Goal: Information Seeking & Learning: Find specific fact

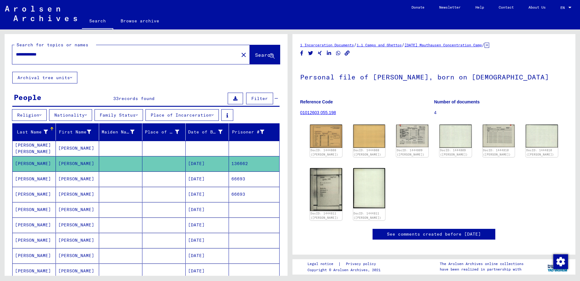
scroll to position [31, 0]
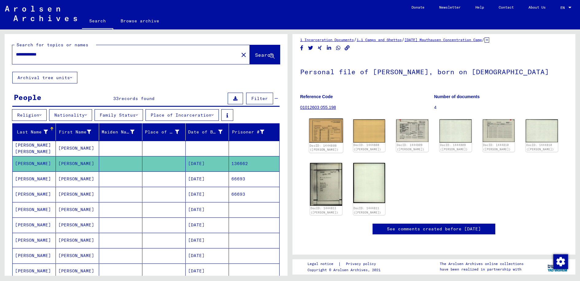
click at [323, 119] on img at bounding box center [326, 131] width 34 height 24
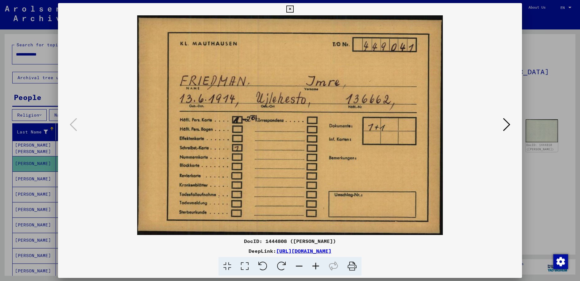
click at [510, 124] on icon at bounding box center [506, 124] width 7 height 15
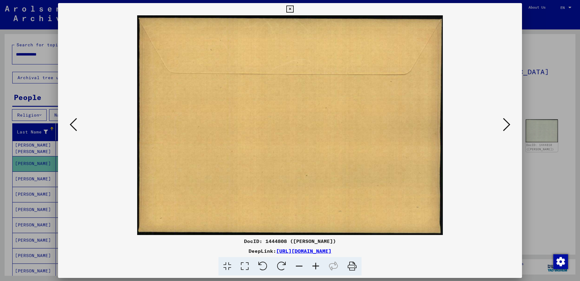
click at [510, 124] on icon at bounding box center [506, 124] width 7 height 15
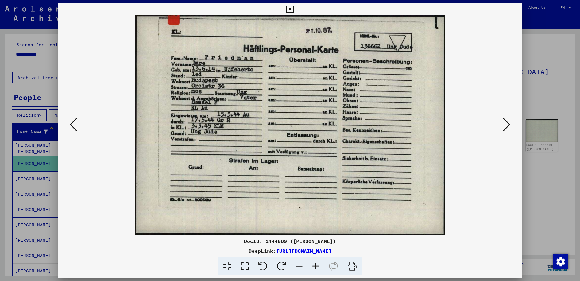
click at [508, 122] on icon at bounding box center [506, 124] width 7 height 15
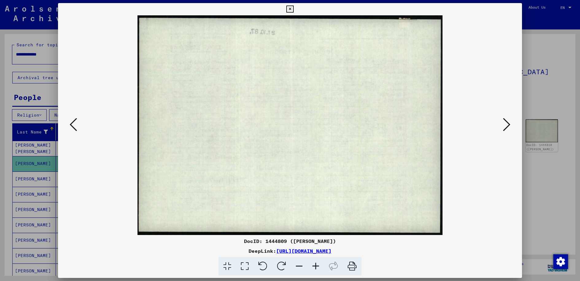
click at [508, 122] on icon at bounding box center [506, 124] width 7 height 15
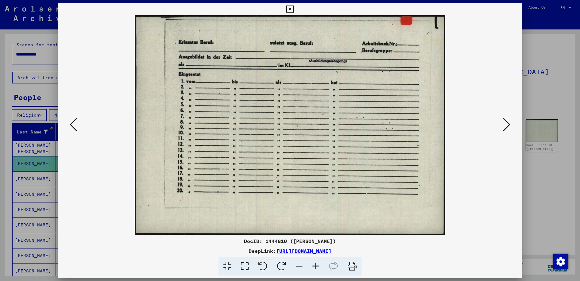
click at [508, 122] on icon at bounding box center [506, 124] width 7 height 15
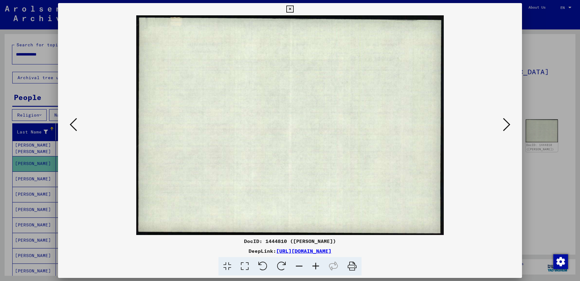
click at [508, 122] on icon at bounding box center [506, 124] width 7 height 15
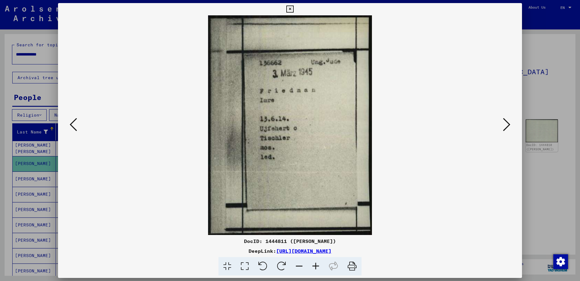
click at [506, 123] on icon at bounding box center [506, 124] width 7 height 15
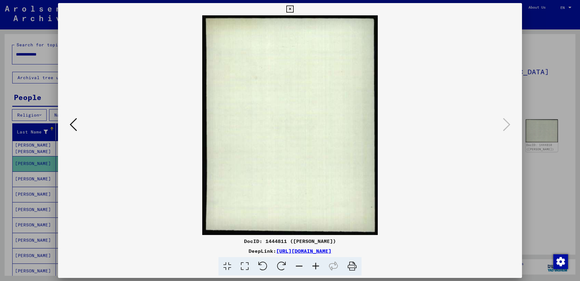
click at [538, 71] on div at bounding box center [290, 140] width 580 height 281
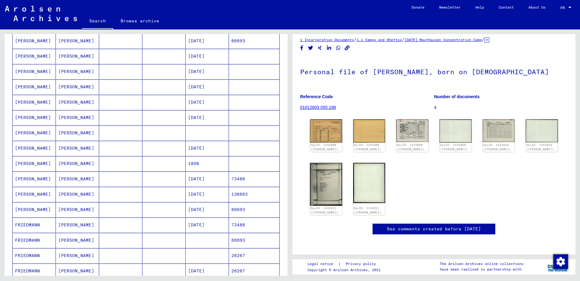
scroll to position [184, 0]
click at [206, 164] on mat-cell "06/13/1914" at bounding box center [207, 163] width 43 height 15
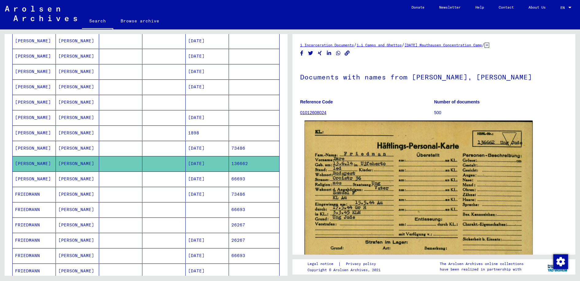
click at [374, 183] on img at bounding box center [418, 202] width 228 height 162
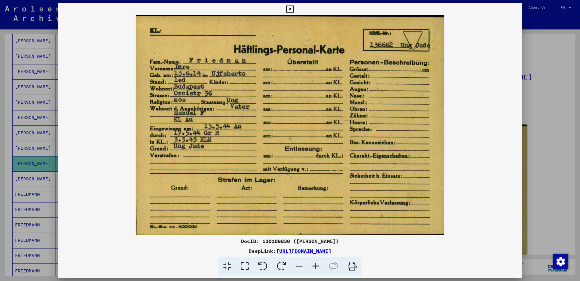
click at [331, 249] on link "https://collections.arolsen-archives.org/en/document/130108830" at bounding box center [303, 251] width 55 height 6
click at [289, 9] on icon at bounding box center [289, 9] width 7 height 7
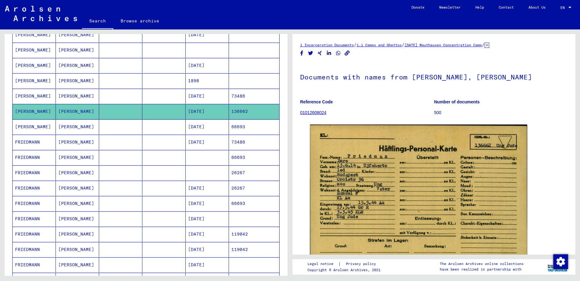
scroll to position [245, 0]
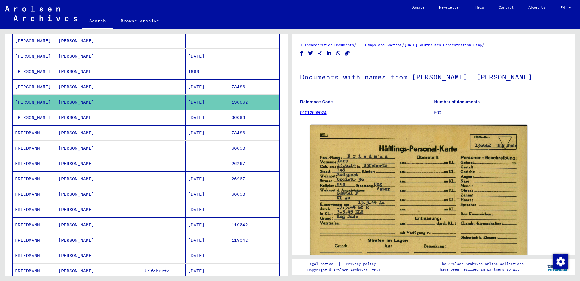
click at [208, 178] on mat-cell "01/20/1902" at bounding box center [207, 179] width 43 height 15
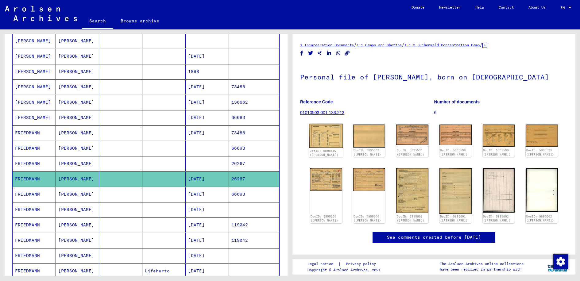
click at [335, 138] on img at bounding box center [326, 136] width 34 height 24
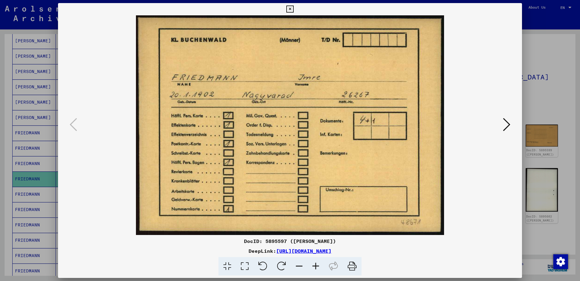
click at [504, 123] on icon at bounding box center [506, 124] width 7 height 15
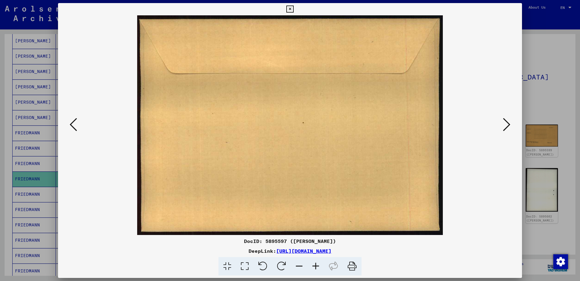
click at [504, 123] on icon at bounding box center [506, 124] width 7 height 15
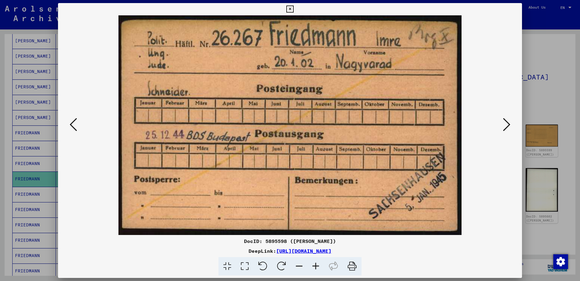
click at [504, 123] on icon at bounding box center [506, 124] width 7 height 15
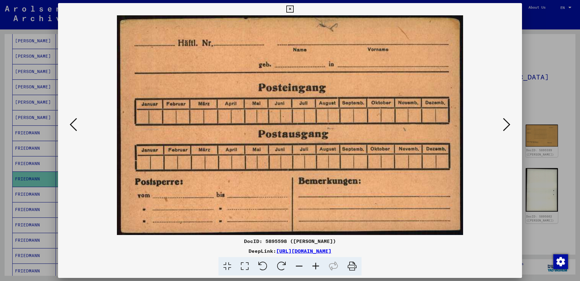
click at [504, 123] on icon at bounding box center [506, 124] width 7 height 15
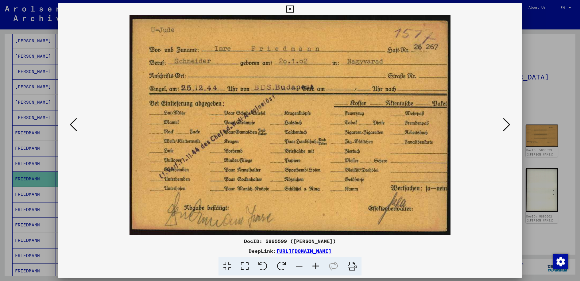
click at [505, 124] on icon at bounding box center [506, 124] width 7 height 15
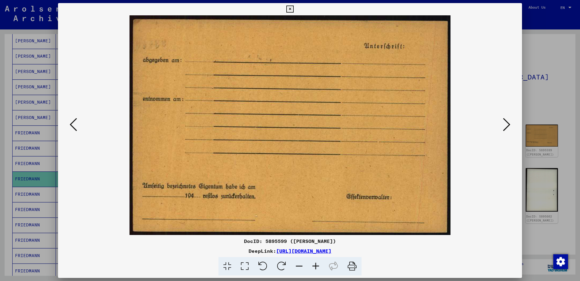
click at [505, 124] on icon at bounding box center [506, 124] width 7 height 15
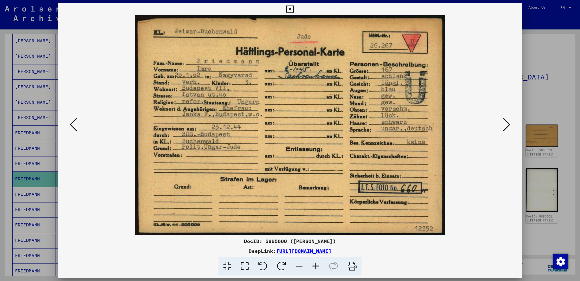
click at [502, 126] on button at bounding box center [506, 124] width 11 height 17
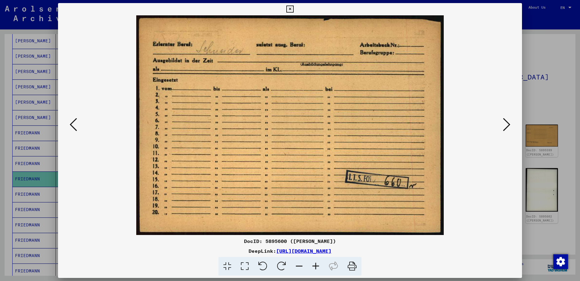
click at [502, 126] on button at bounding box center [506, 124] width 11 height 17
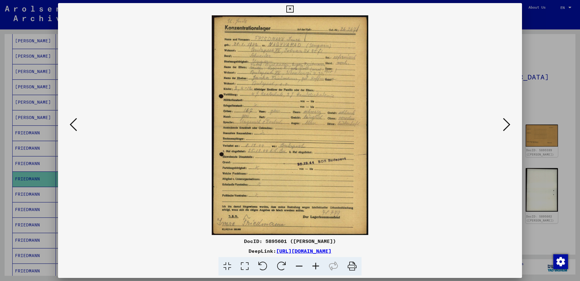
click at [502, 126] on button at bounding box center [506, 124] width 11 height 17
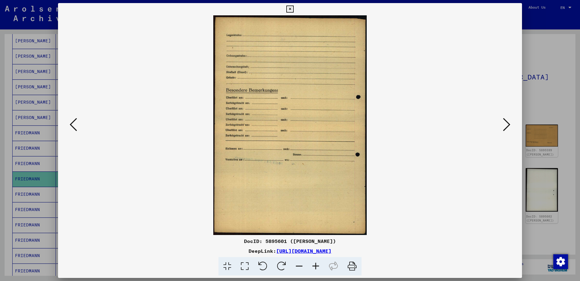
click at [502, 126] on button at bounding box center [506, 124] width 11 height 17
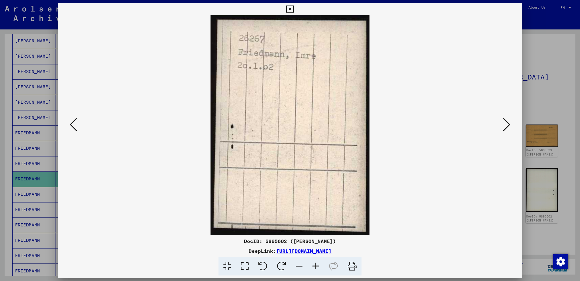
click at [502, 126] on button at bounding box center [506, 124] width 11 height 17
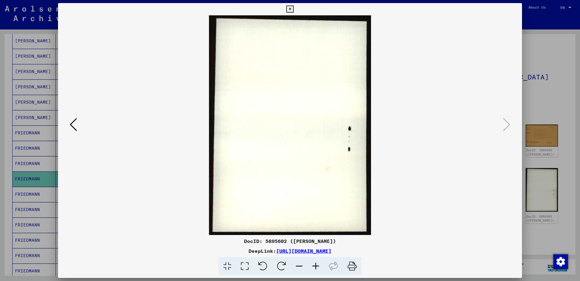
click at [291, 9] on icon at bounding box center [289, 9] width 7 height 7
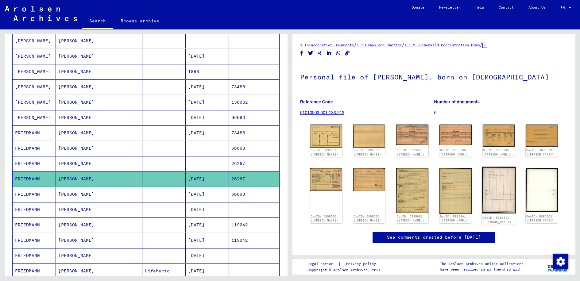
click at [496, 179] on img at bounding box center [499, 190] width 34 height 47
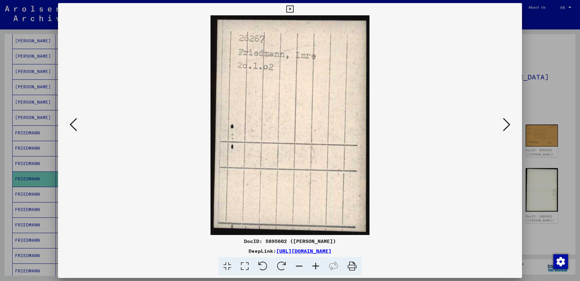
click at [289, 8] on icon at bounding box center [289, 9] width 7 height 7
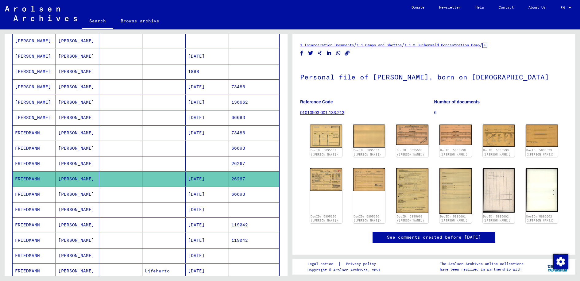
scroll to position [276, 0]
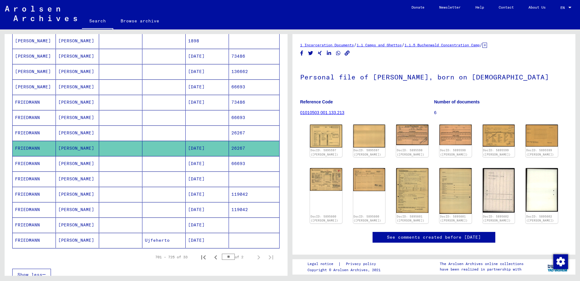
click at [206, 180] on mat-cell "01/20/1902" at bounding box center [207, 179] width 43 height 15
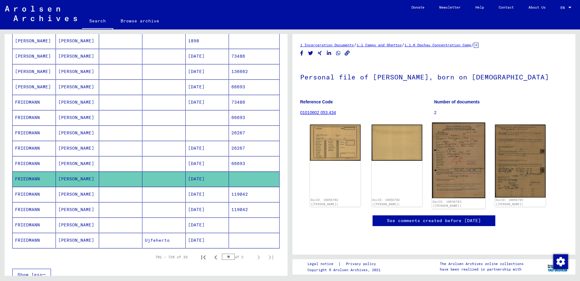
click at [456, 166] on img at bounding box center [458, 161] width 53 height 76
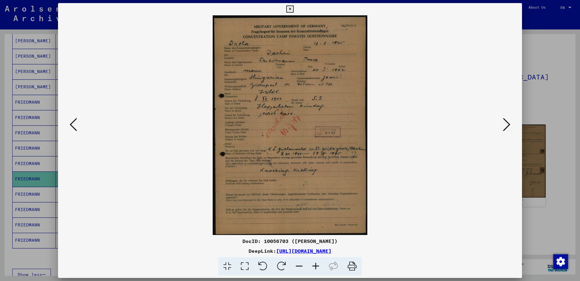
click at [506, 125] on icon at bounding box center [506, 124] width 7 height 15
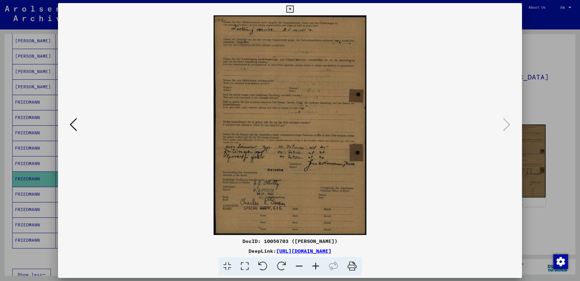
click at [292, 8] on icon at bounding box center [289, 9] width 7 height 7
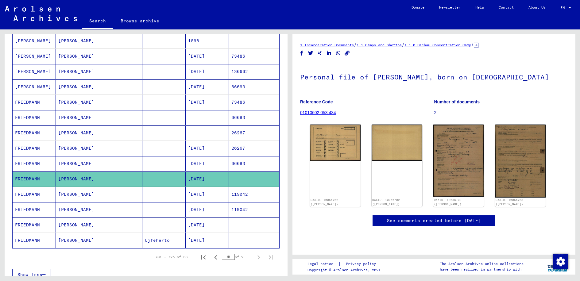
scroll to position [307, 0]
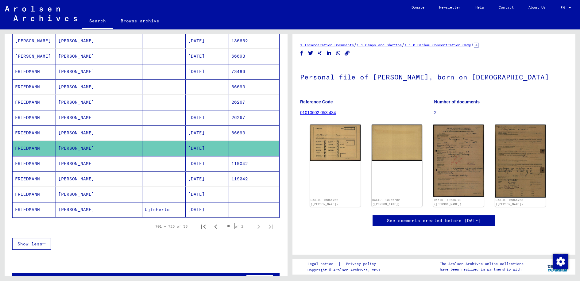
click at [210, 194] on mat-cell "06/13/1914" at bounding box center [207, 194] width 43 height 15
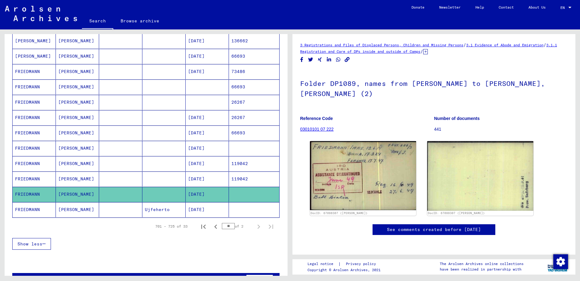
click at [209, 210] on mat-cell "06/13/1914" at bounding box center [207, 209] width 43 height 15
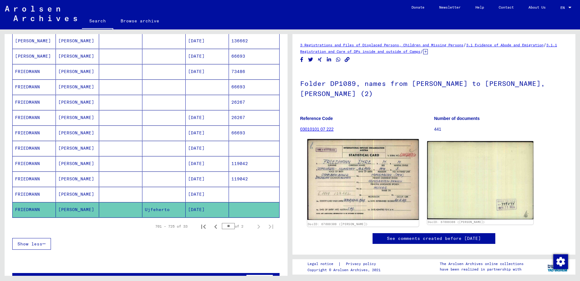
click at [372, 183] on img at bounding box center [362, 179] width 111 height 81
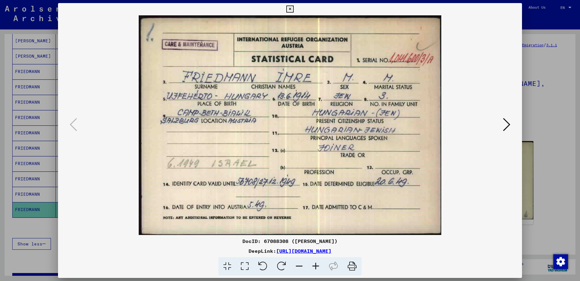
click at [506, 124] on icon at bounding box center [506, 124] width 7 height 15
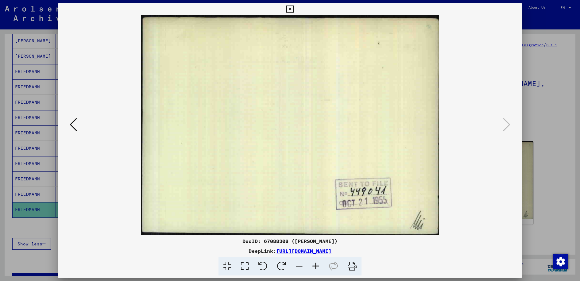
click at [292, 10] on icon at bounding box center [289, 9] width 7 height 7
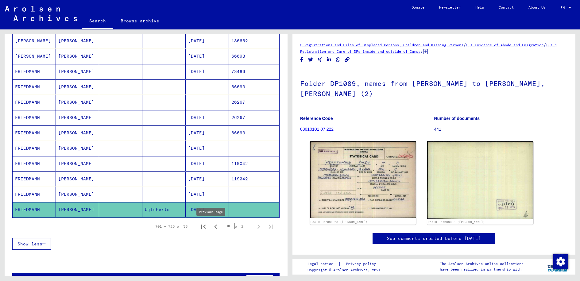
click at [214, 226] on icon "Previous page" at bounding box center [215, 227] width 3 height 4
type input "**"
